Goal: Task Accomplishment & Management: Complete application form

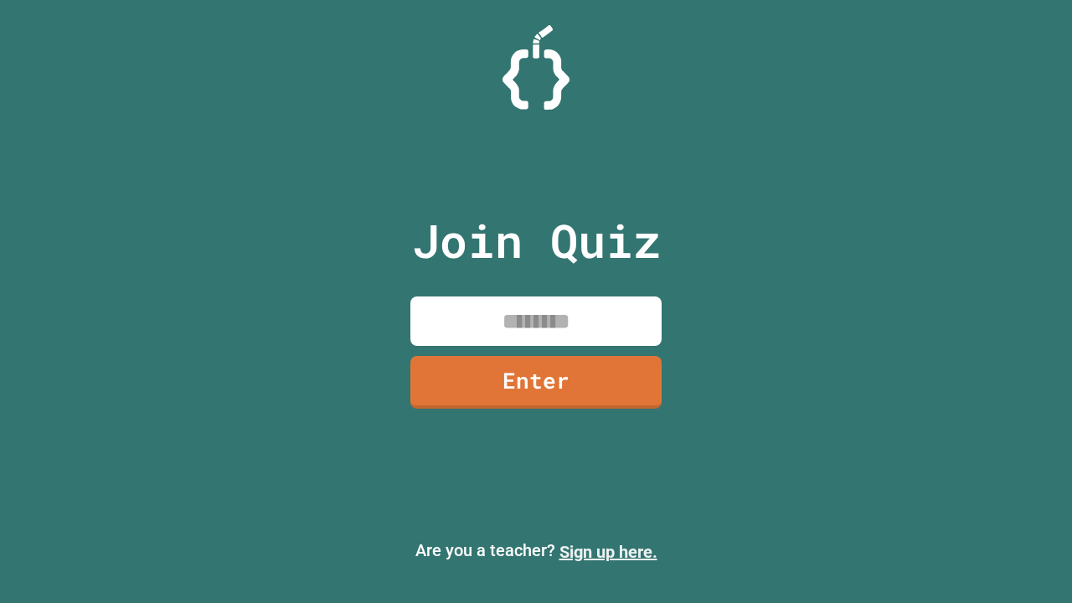
click at [608, 552] on link "Sign up here." at bounding box center [609, 552] width 98 height 20
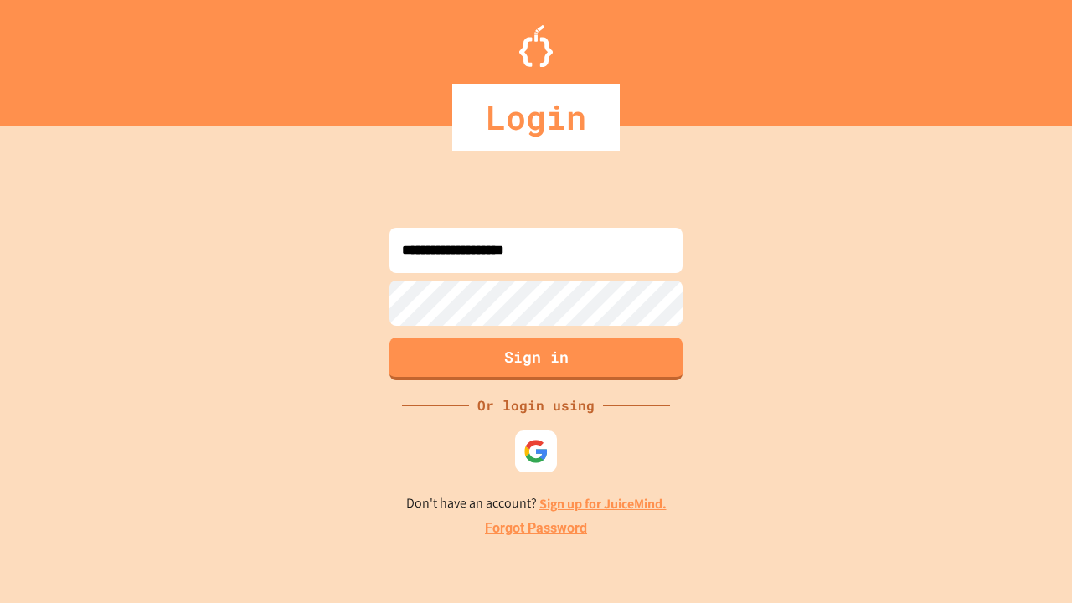
type input "**********"
